Goal: Information Seeking & Learning: Learn about a topic

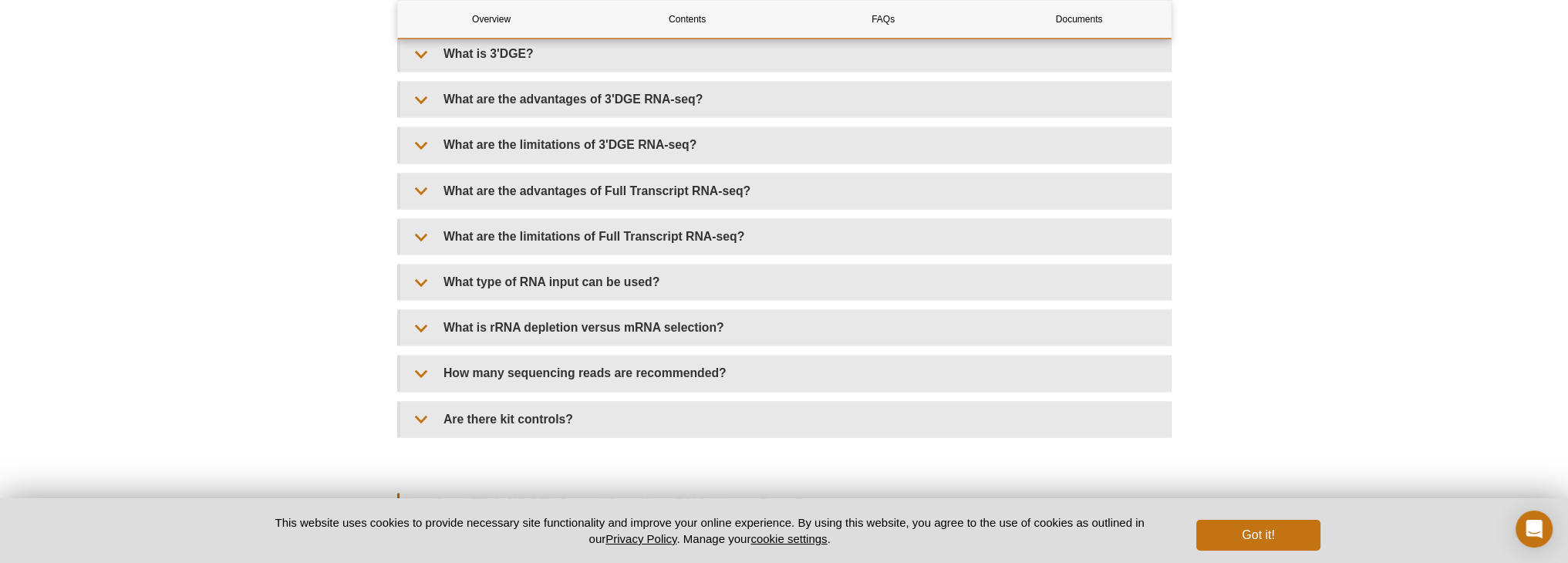
scroll to position [3668, 0]
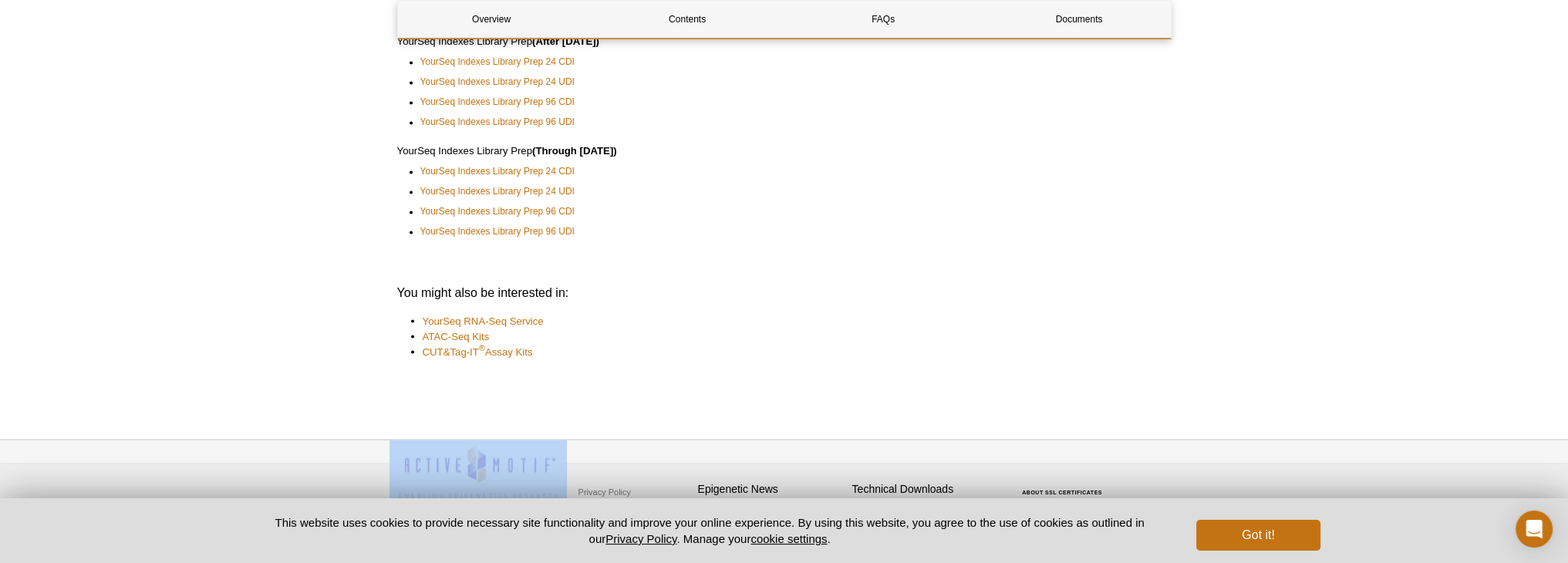
drag, startPoint x: 384, startPoint y: 455, endPoint x: 595, endPoint y: 446, distance: 211.2
click at [595, 446] on div "Privacy Policy Terms & Conditions Site Map Epigenetic News Sign up for our mont…" at bounding box center [784, 507] width 1568 height 135
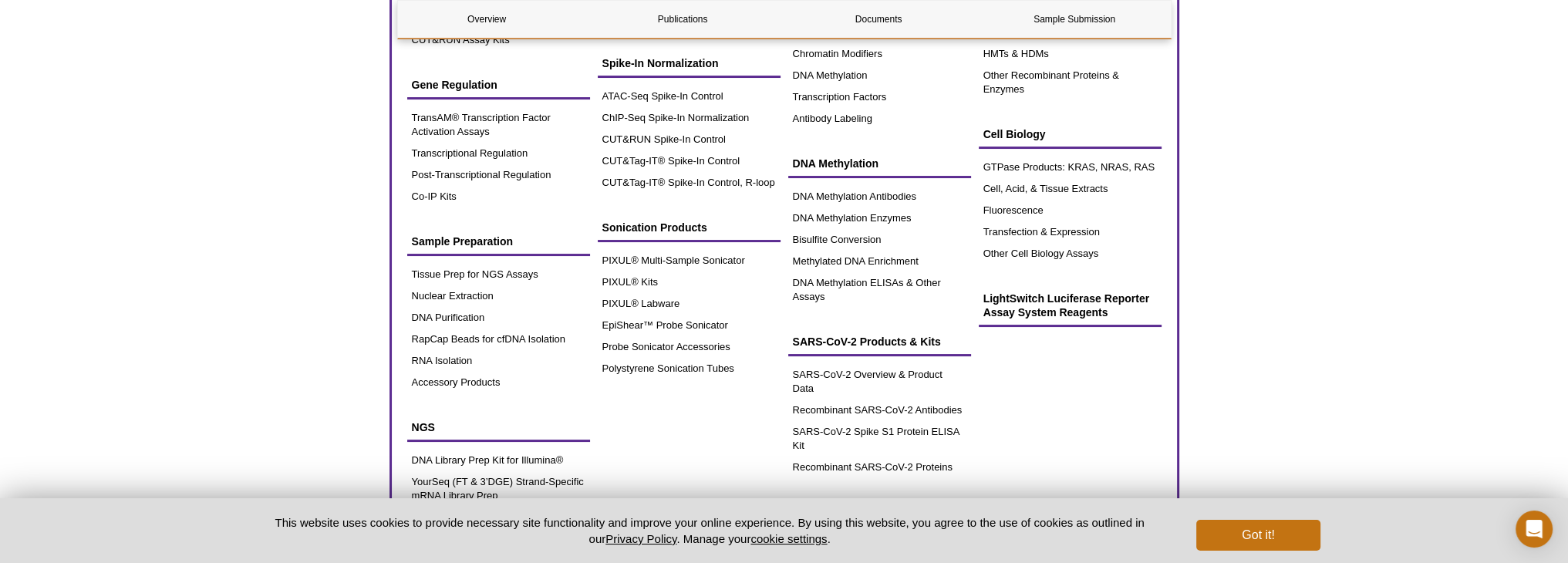
scroll to position [309, 0]
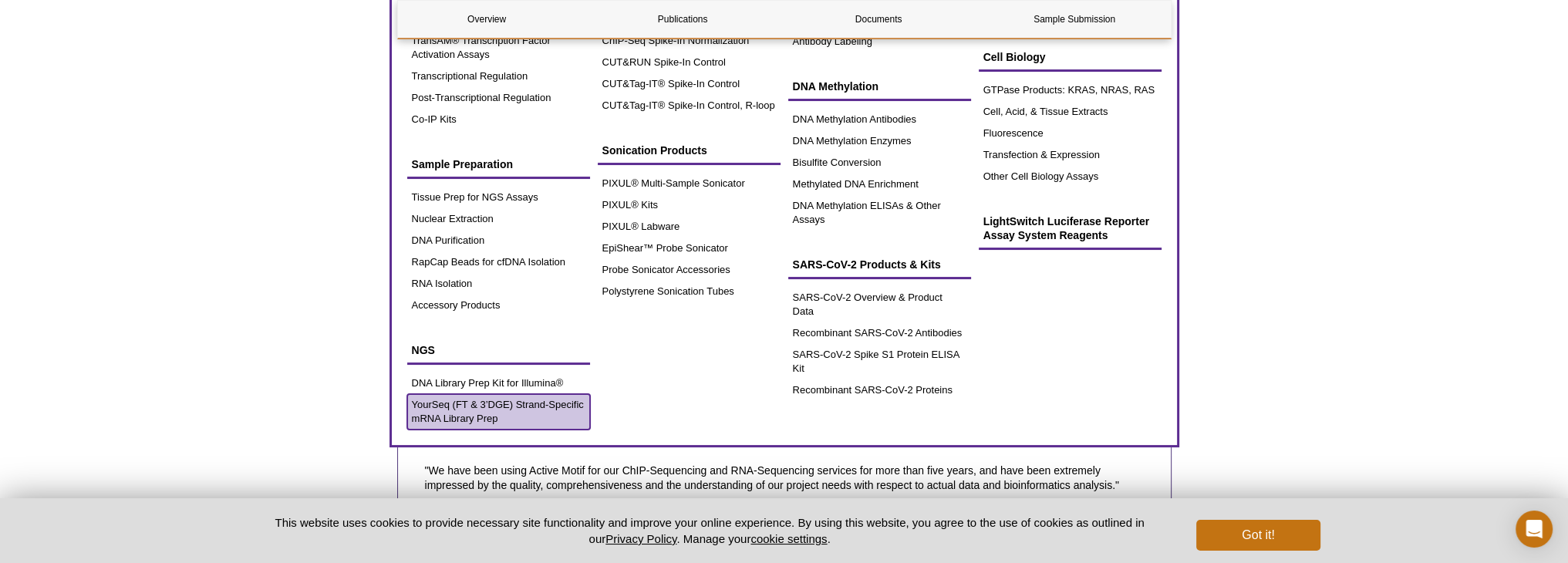
click at [446, 408] on link "YourSeq (FT & 3’DGE) Strand-Specific mRNA Library Prep" at bounding box center [499, 412] width 183 height 36
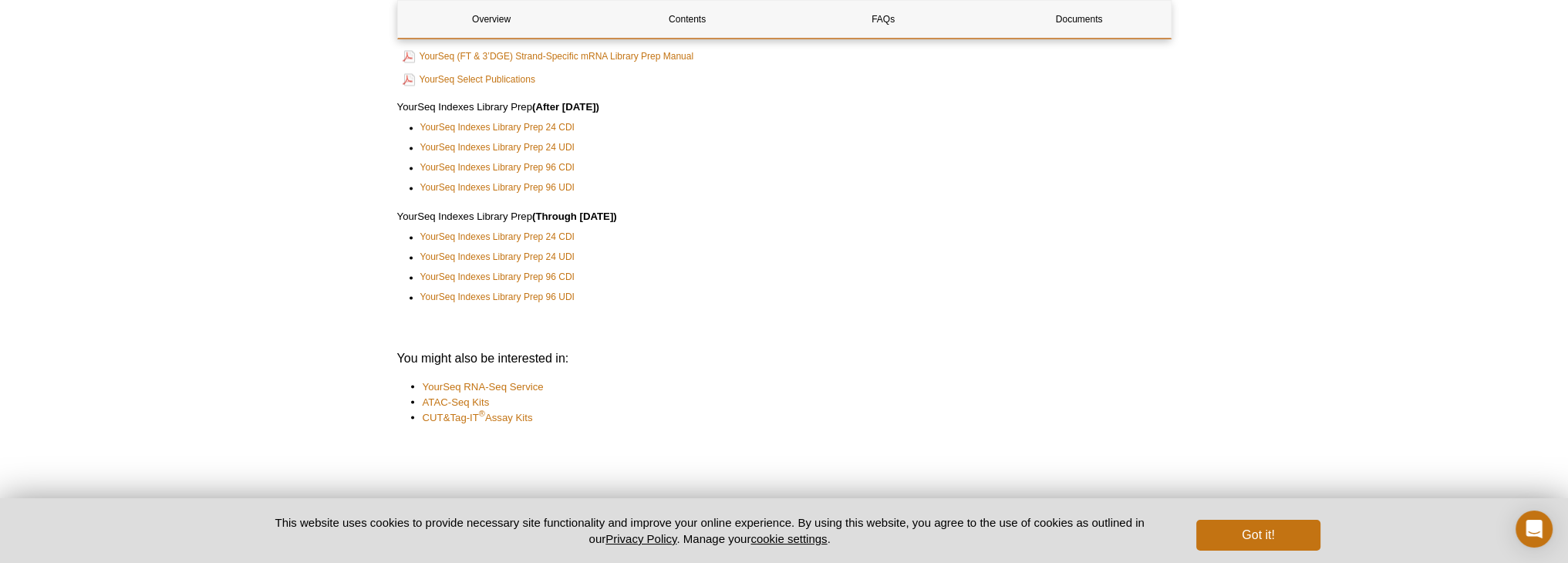
scroll to position [3668, 0]
